Goal: Information Seeking & Learning: Learn about a topic

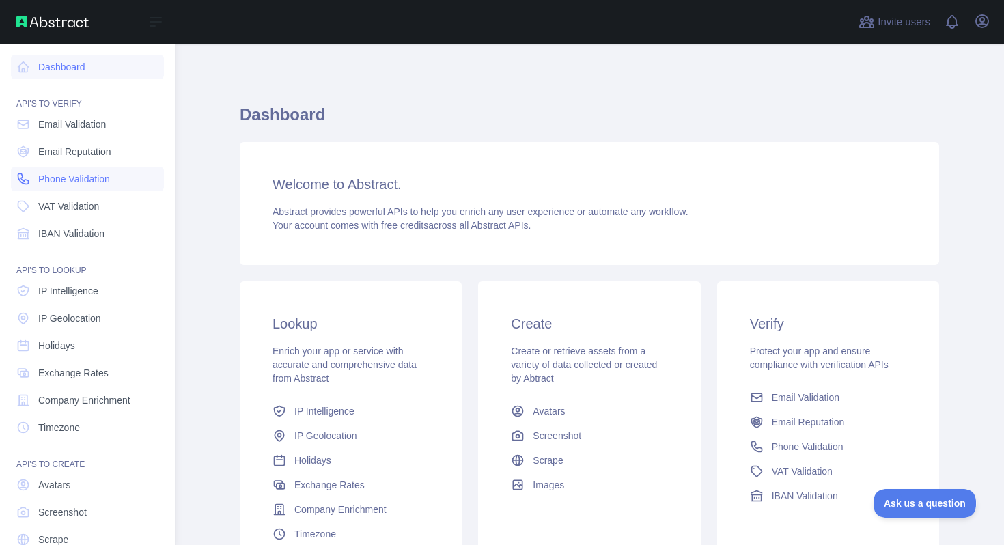
click at [76, 176] on span "Phone Validation" at bounding box center [74, 179] width 72 height 14
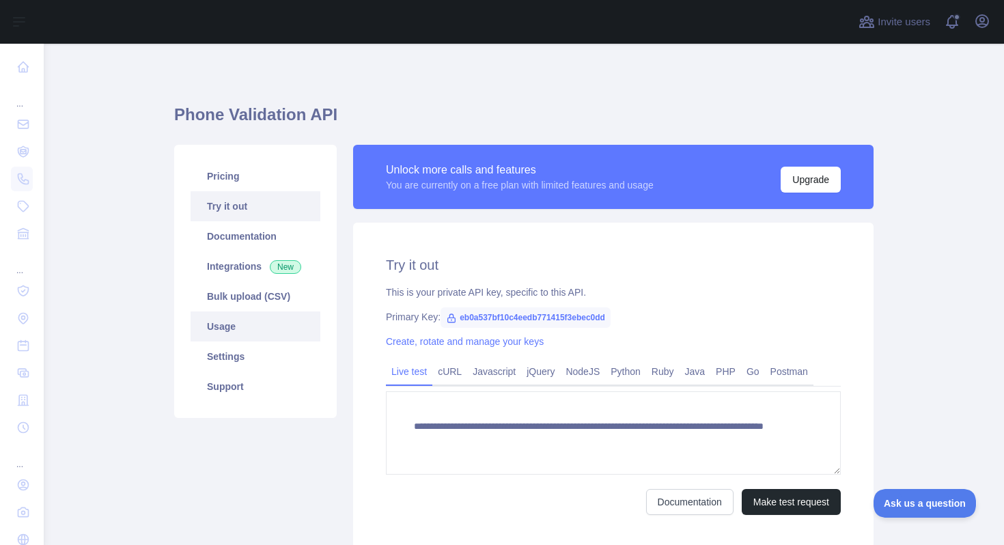
click at [265, 333] on link "Usage" at bounding box center [256, 326] width 130 height 30
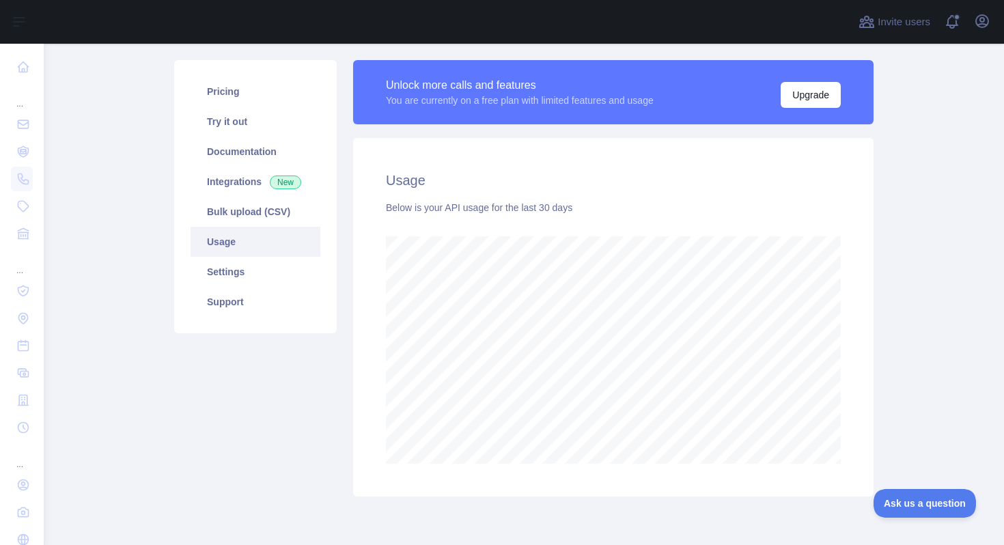
scroll to position [88, 0]
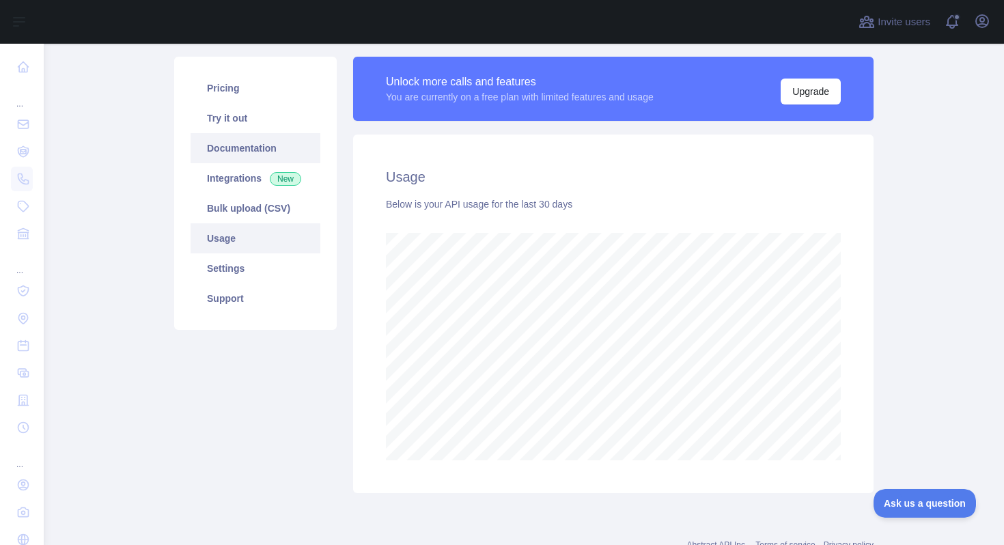
click at [251, 144] on link "Documentation" at bounding box center [256, 148] width 130 height 30
